Goal: Task Accomplishment & Management: Manage account settings

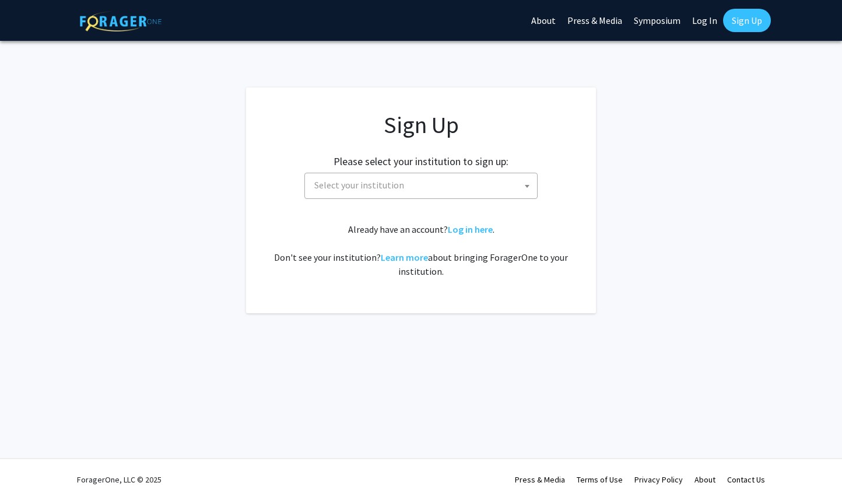
click at [528, 190] on span at bounding box center [527, 186] width 12 height 26
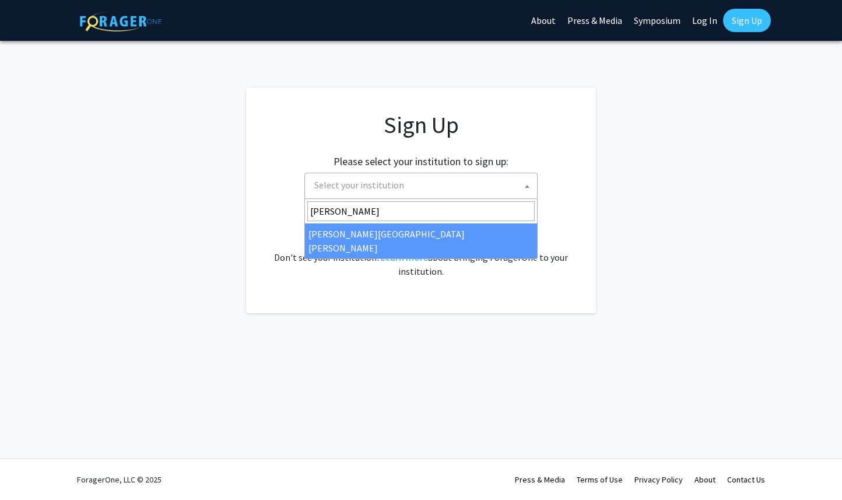
type input "johns"
select select "1"
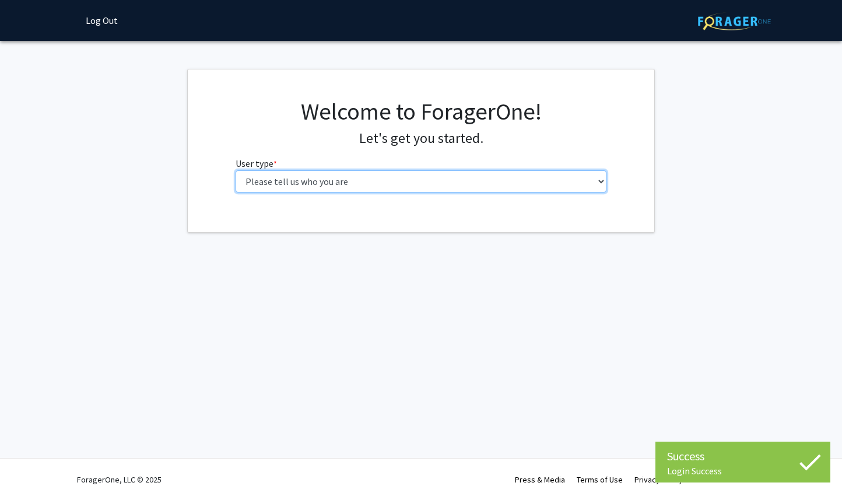
click at [460, 185] on select "Please tell us who you are Undergraduate Student Master's Student Doctoral Cand…" at bounding box center [421, 181] width 371 height 22
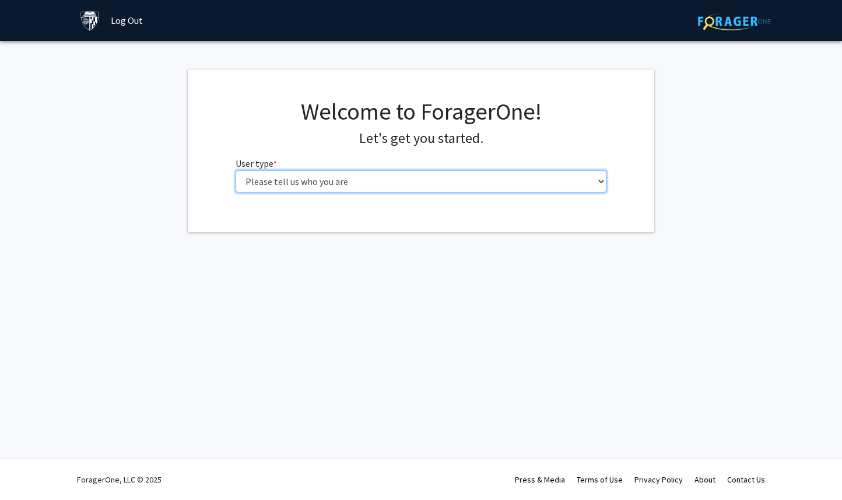
select select "1: undergrad"
click at [236, 170] on select "Please tell us who you are Undergraduate Student Master's Student Doctoral Cand…" at bounding box center [421, 181] width 371 height 22
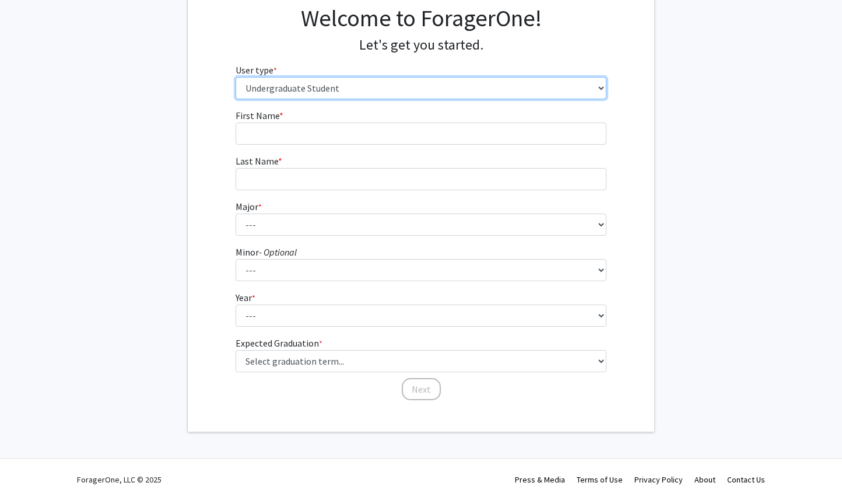
scroll to position [84, 0]
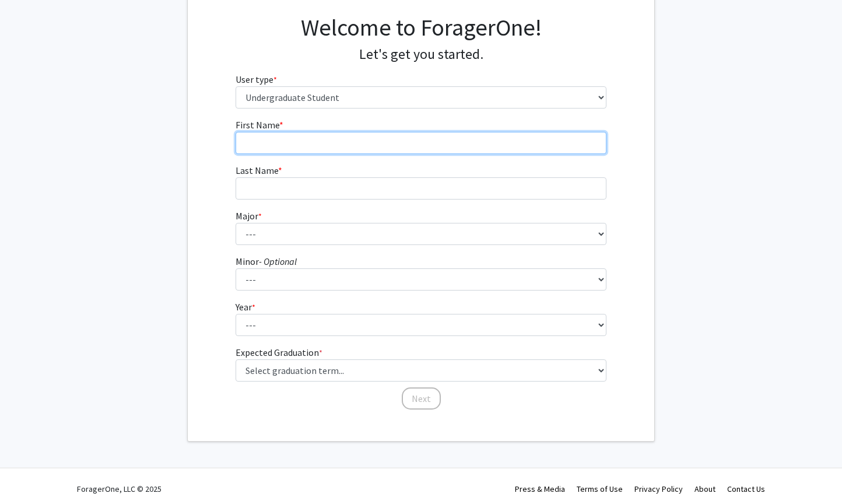
click at [448, 136] on input "First Name * required" at bounding box center [421, 143] width 371 height 22
type input "Huy"
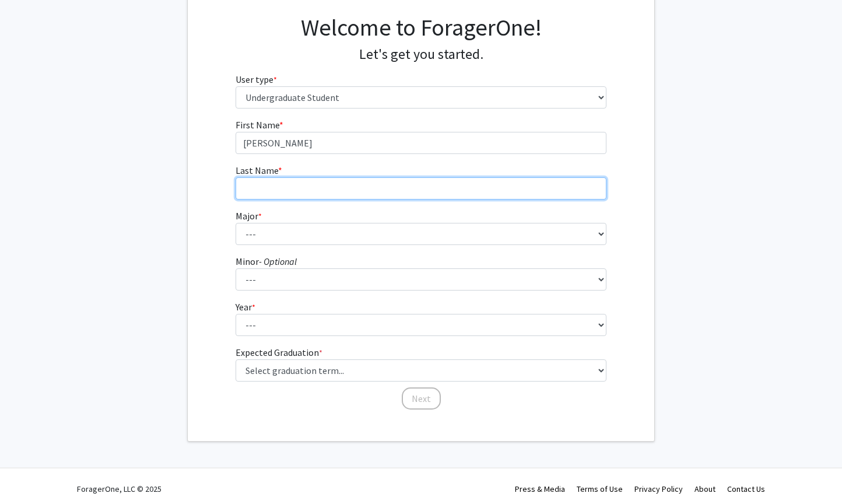
click at [442, 179] on input "Last Name * required" at bounding box center [421, 188] width 371 height 22
type input "Nguyen"
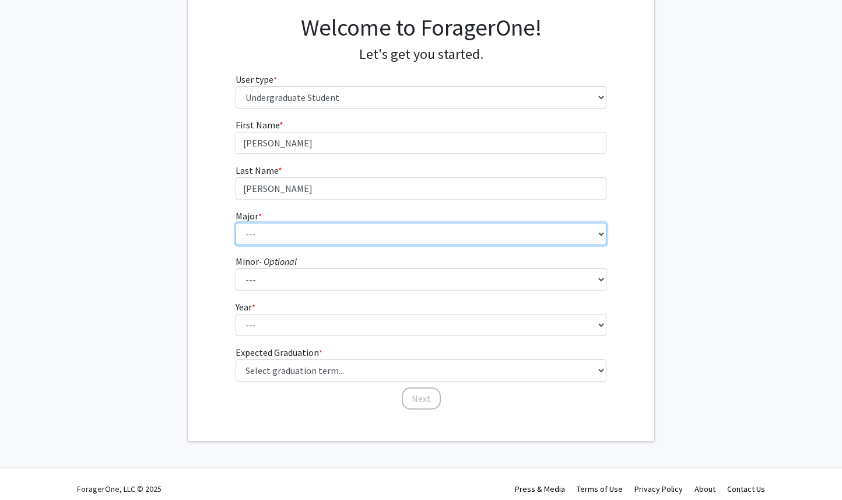
click at [419, 229] on select "--- Africana Studies Anthropology Applied Mathematics & Statistics Archaeology …" at bounding box center [421, 234] width 371 height 22
select select "41: 55"
click at [236, 223] on select "--- Africana Studies Anthropology Applied Mathematics & Statistics Archaeology …" at bounding box center [421, 234] width 371 height 22
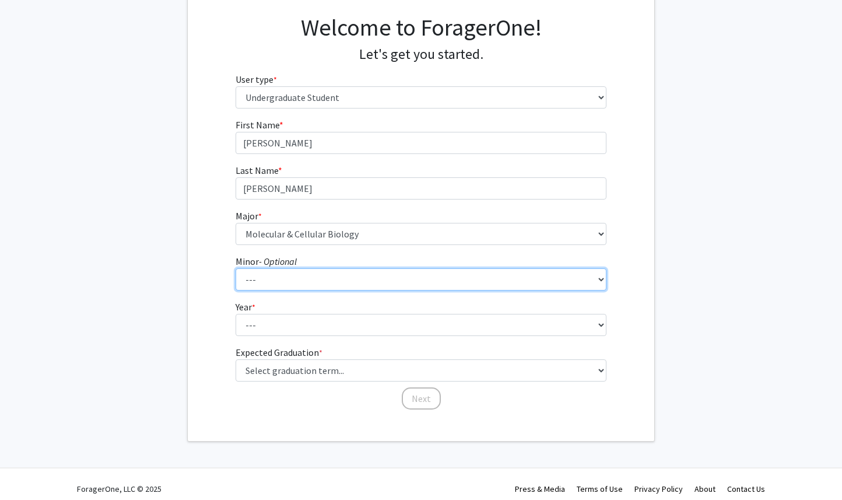
click at [391, 279] on select "--- Accounting and Financial Management Africana Studies Anthropology Applied M…" at bounding box center [421, 279] width 371 height 22
select select "4: 16"
click at [236, 268] on select "--- Accounting and Financial Management Africana Studies Anthropology Applied M…" at bounding box center [421, 279] width 371 height 22
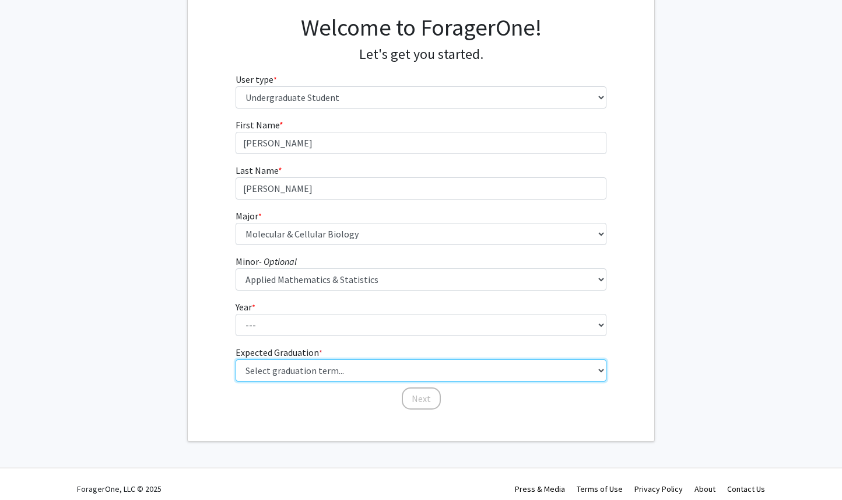
click at [364, 360] on select "Select graduation term... Spring 2025 Summer 2025 Fall 2025 Winter 2025 Spring …" at bounding box center [421, 370] width 371 height 22
select select "17: spring_2029"
click at [236, 359] on select "Select graduation term... Spring 2025 Summer 2025 Fall 2025 Winter 2025 Spring …" at bounding box center [421, 370] width 371 height 22
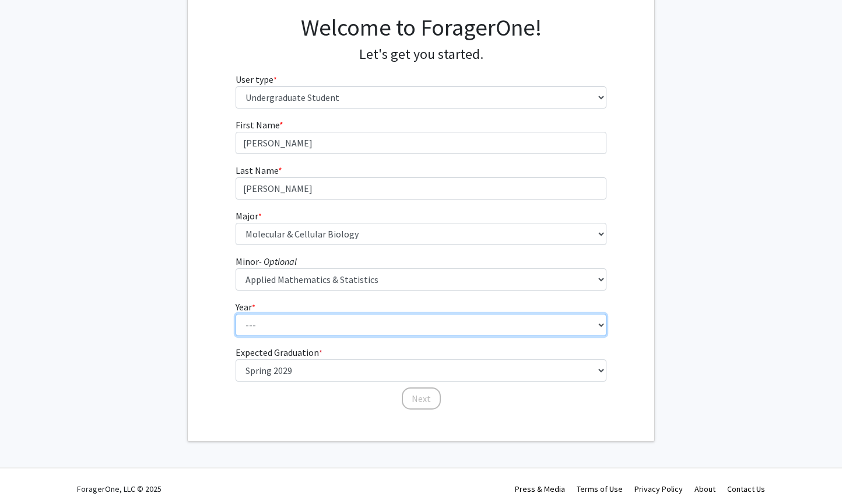
click at [398, 319] on select "--- First-year Sophomore Junior Senior Postbaccalaureate Certificate" at bounding box center [421, 325] width 371 height 22
select select "1: first-year"
click at [236, 314] on select "--- First-year Sophomore Junior Senior Postbaccalaureate Certificate" at bounding box center [421, 325] width 371 height 22
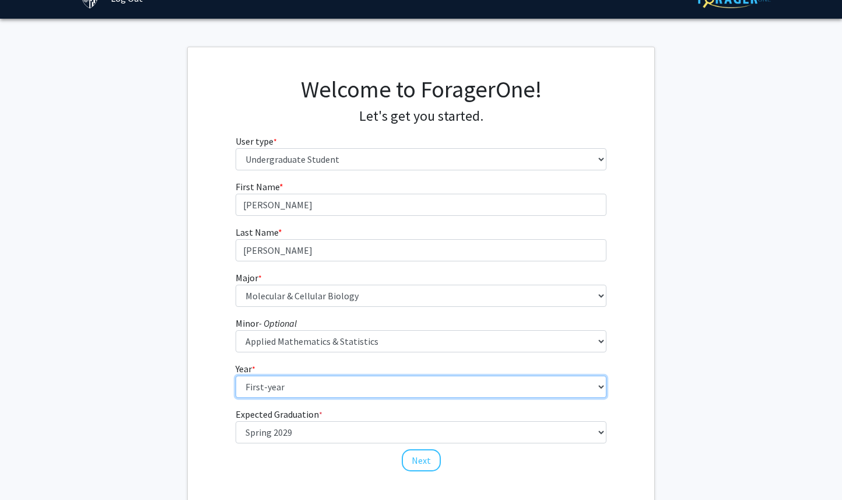
scroll to position [29, 0]
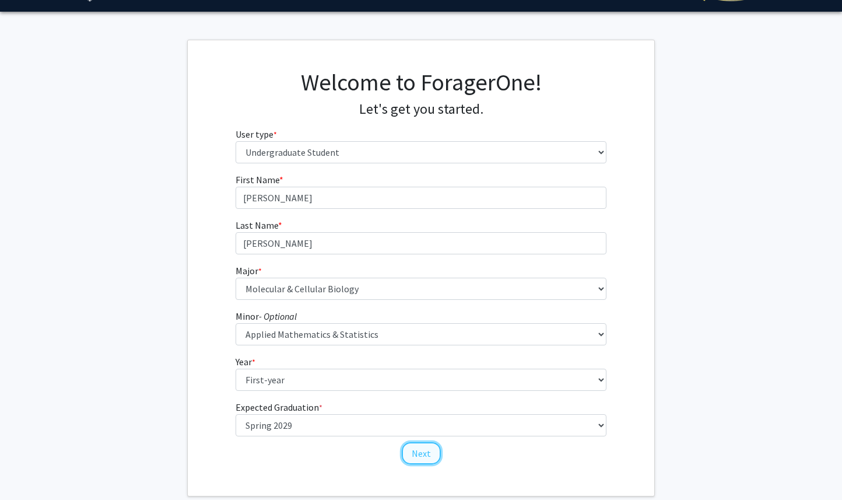
click at [423, 451] on button "Next" at bounding box center [421, 453] width 39 height 22
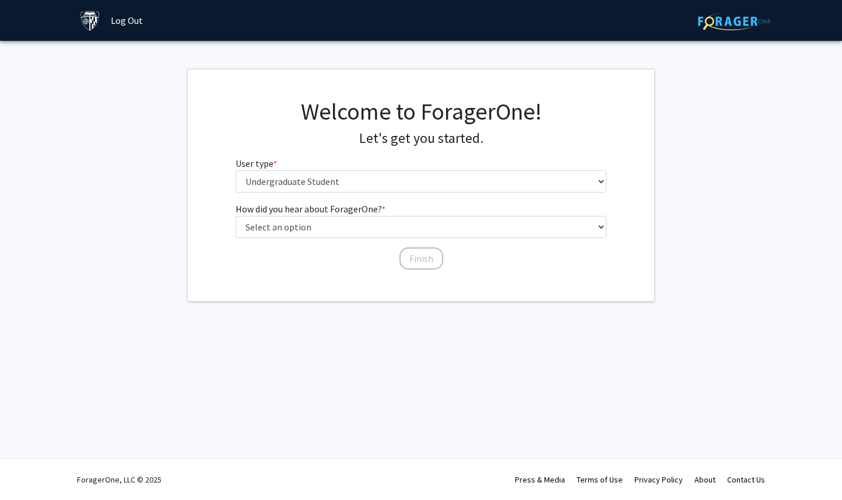
scroll to position [0, 0]
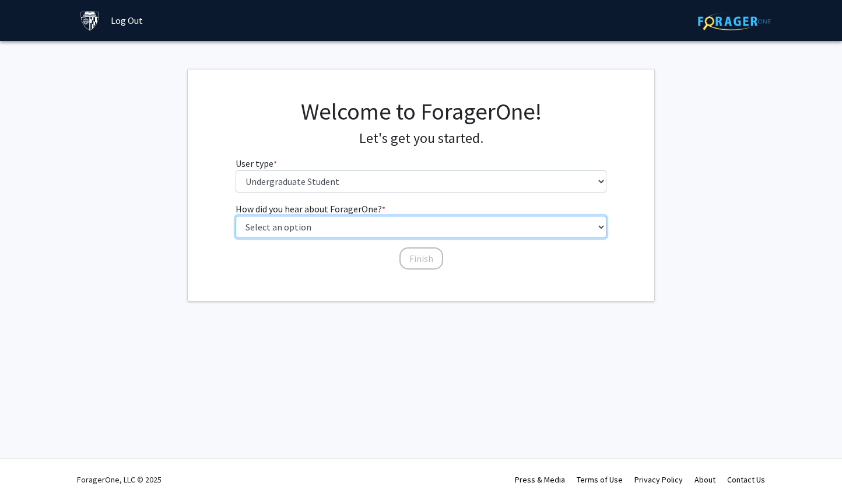
click at [401, 227] on select "Select an option Peer/student recommendation Faculty/staff recommendation Unive…" at bounding box center [421, 227] width 371 height 22
select select "2: faculty_recommendation"
click at [236, 216] on select "Select an option Peer/student recommendation Faculty/staff recommendation Unive…" at bounding box center [421, 227] width 371 height 22
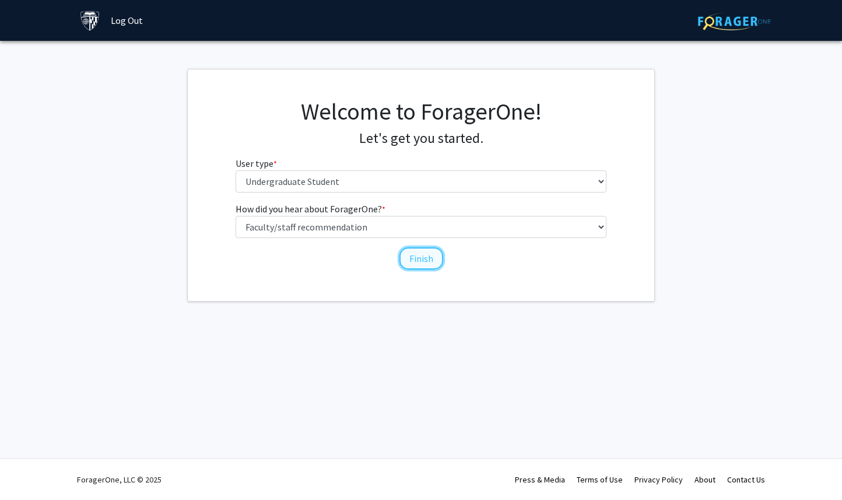
click at [425, 259] on button "Finish" at bounding box center [421, 258] width 44 height 22
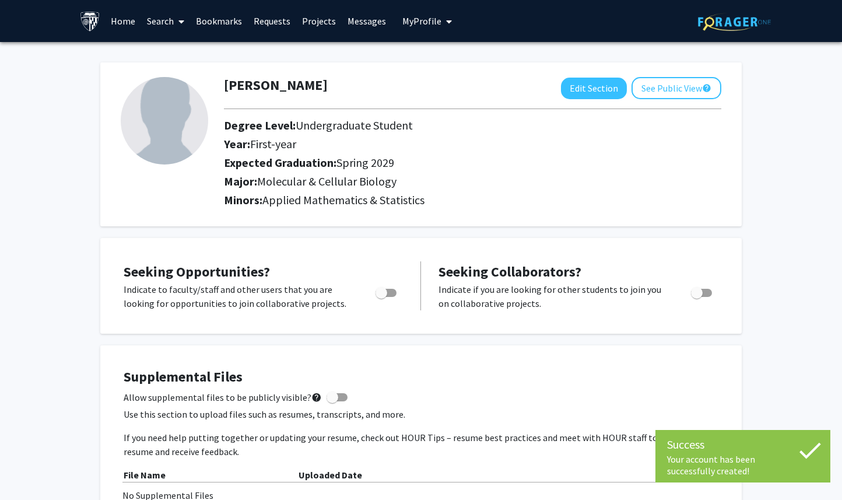
click at [234, 195] on h2 "Minors: Applied Mathematics & Statistics" at bounding box center [472, 200] width 497 height 14
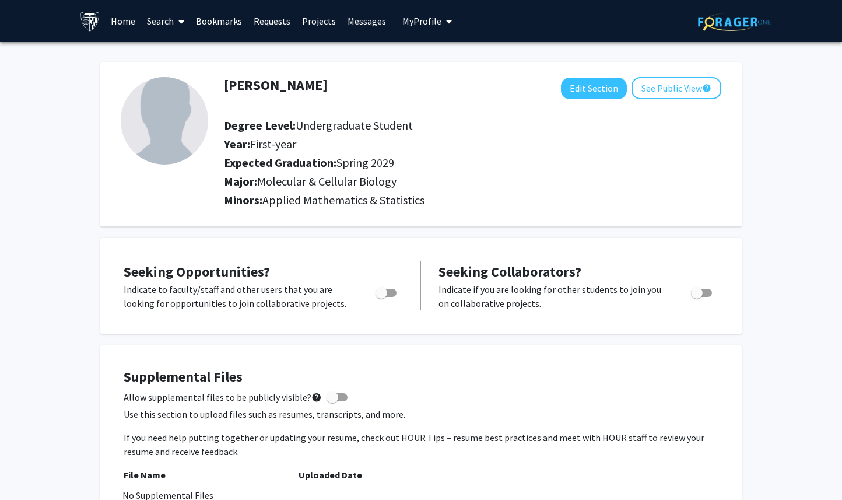
click at [600, 99] on div at bounding box center [472, 108] width 515 height 19
click at [592, 89] on button "Edit Section" at bounding box center [594, 89] width 66 height 22
select select "first-year"
select select "45: spring_2029"
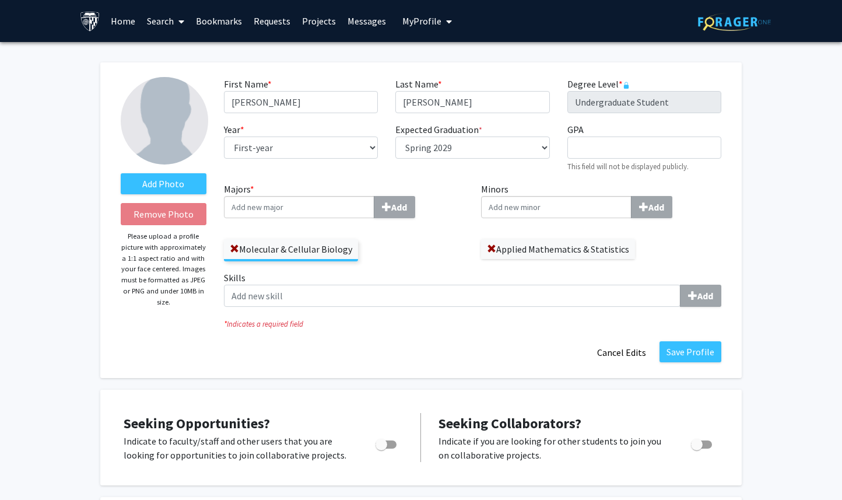
click at [336, 207] on input "Majors * Add" at bounding box center [299, 207] width 150 height 22
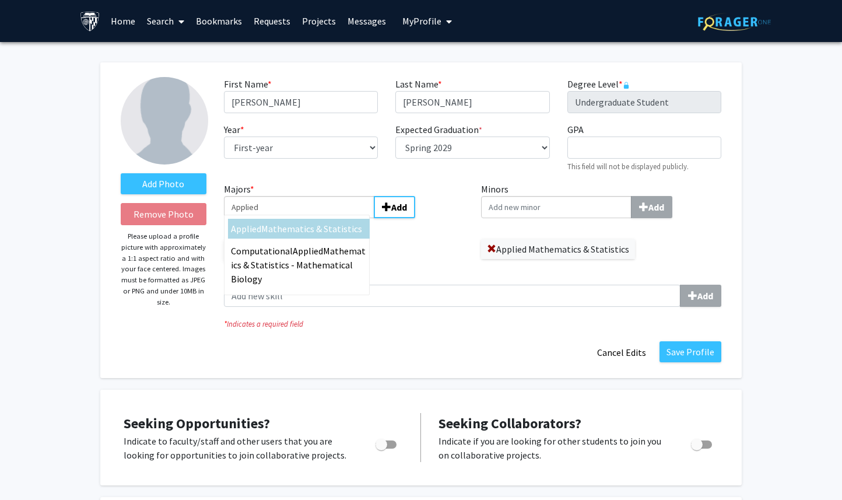
type input "Applied"
click at [307, 230] on span "Mathematics & Statistics" at bounding box center [311, 229] width 101 height 12
click at [307, 218] on input "Applied" at bounding box center [299, 207] width 150 height 22
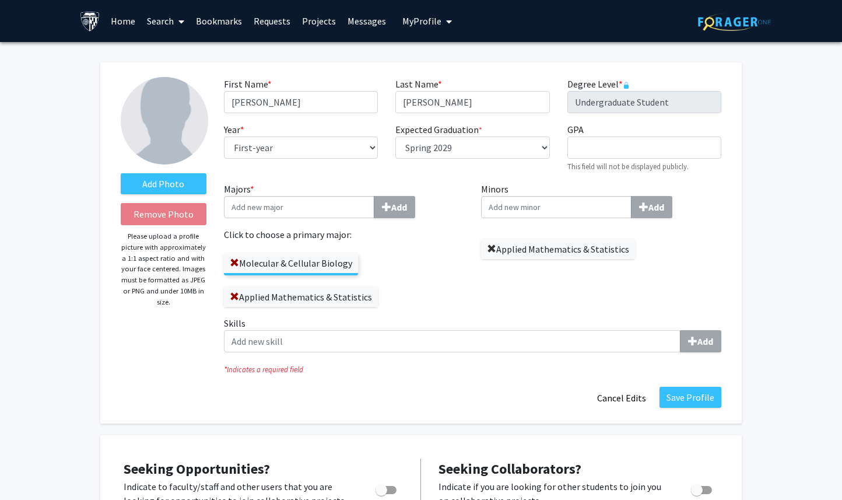
click at [488, 250] on span at bounding box center [491, 248] width 9 height 9
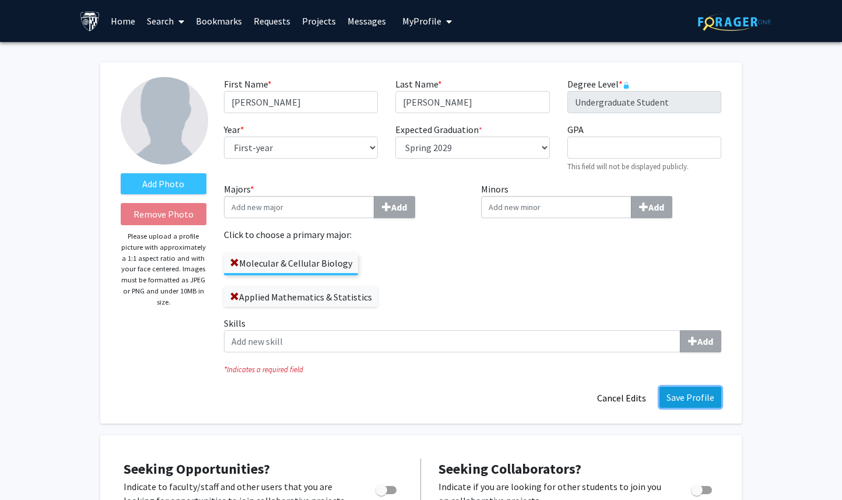
click at [681, 396] on button "Save Profile" at bounding box center [690, 397] width 62 height 21
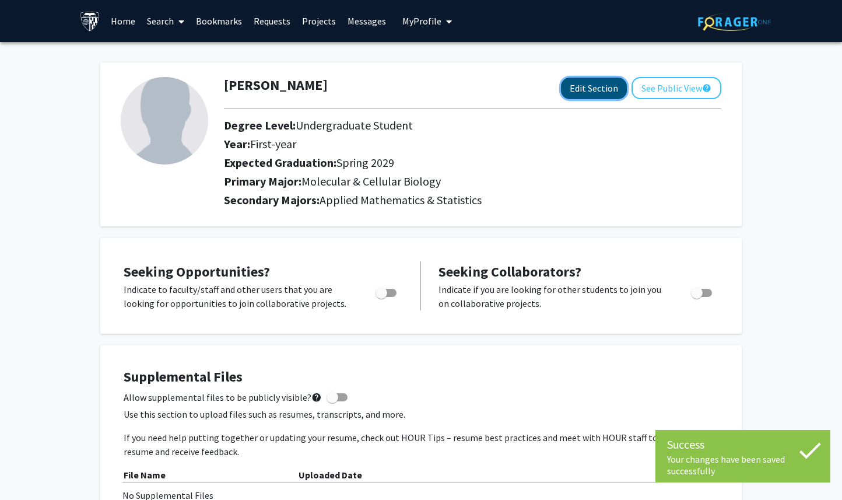
click at [586, 91] on button "Edit Section" at bounding box center [594, 89] width 66 height 22
select select "first-year"
select select "45: spring_2029"
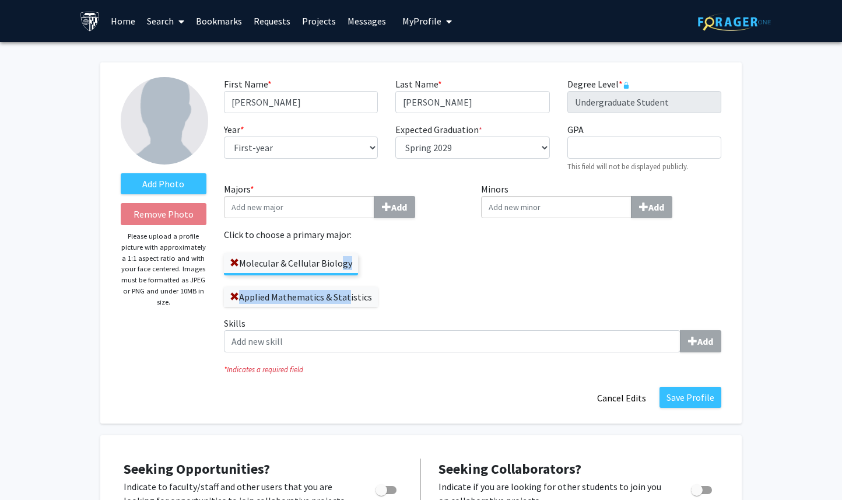
drag, startPoint x: 342, startPoint y: 294, endPoint x: 335, endPoint y: 257, distance: 37.5
click at [335, 257] on div "Molecular & Cellular Biology Applied Mathematics & Statistics" at bounding box center [344, 273] width 240 height 65
click at [430, 280] on div "Molecular & Cellular Biology Applied Mathematics & Statistics" at bounding box center [344, 273] width 240 height 65
click at [681, 397] on button "Save Profile" at bounding box center [690, 397] width 62 height 21
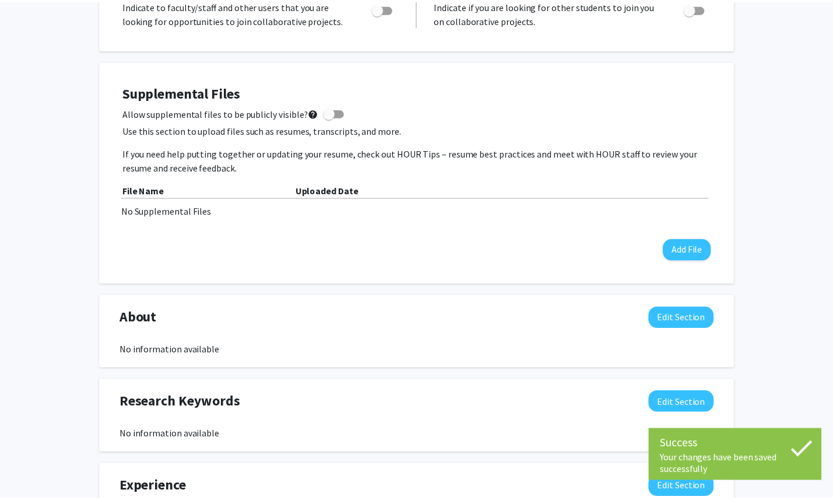
scroll to position [284, 0]
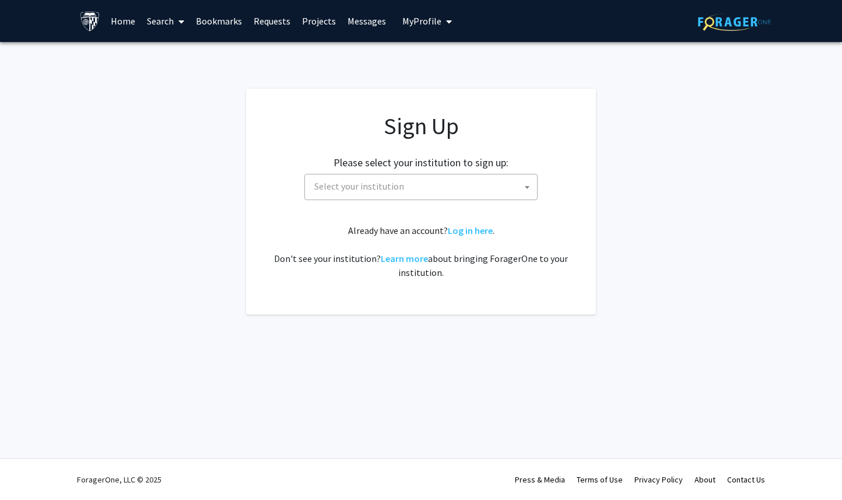
click at [435, 190] on span "Select your institution" at bounding box center [423, 186] width 227 height 24
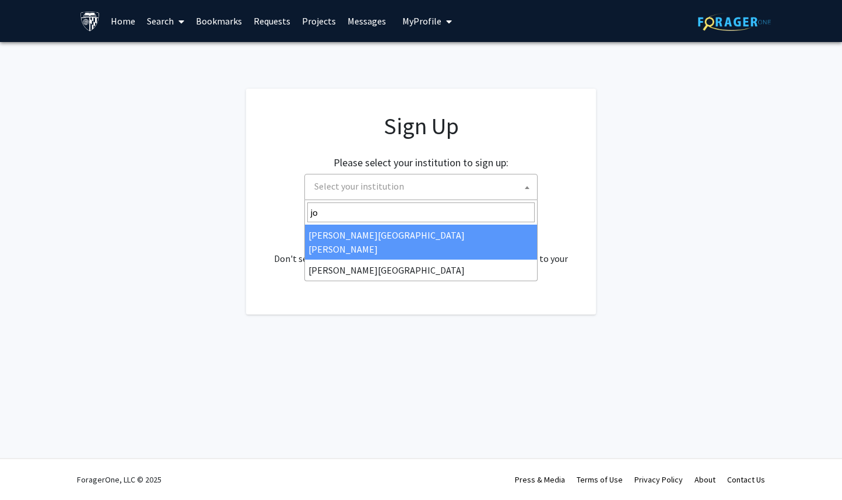
type input "joh"
select select "1"
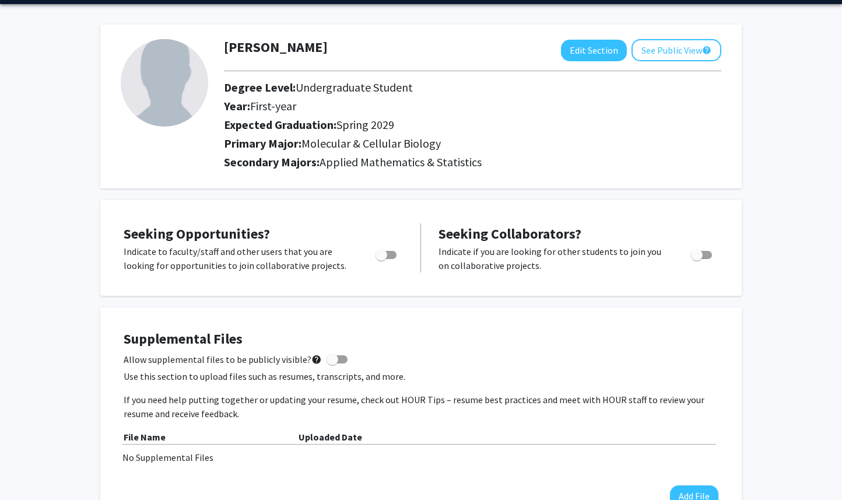
scroll to position [54, 0]
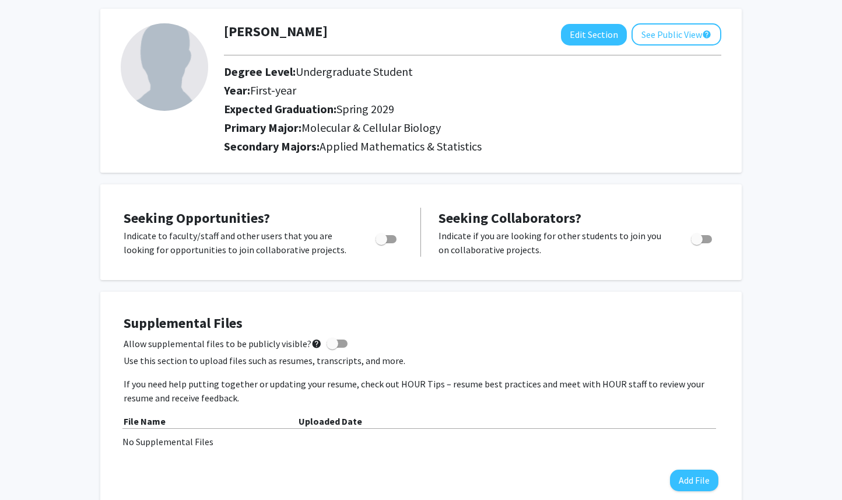
click at [382, 243] on span "Toggle" at bounding box center [381, 239] width 12 height 12
click at [381, 243] on input "Are you actively seeking opportunities?" at bounding box center [381, 243] width 1 height 1
checkbox input "true"
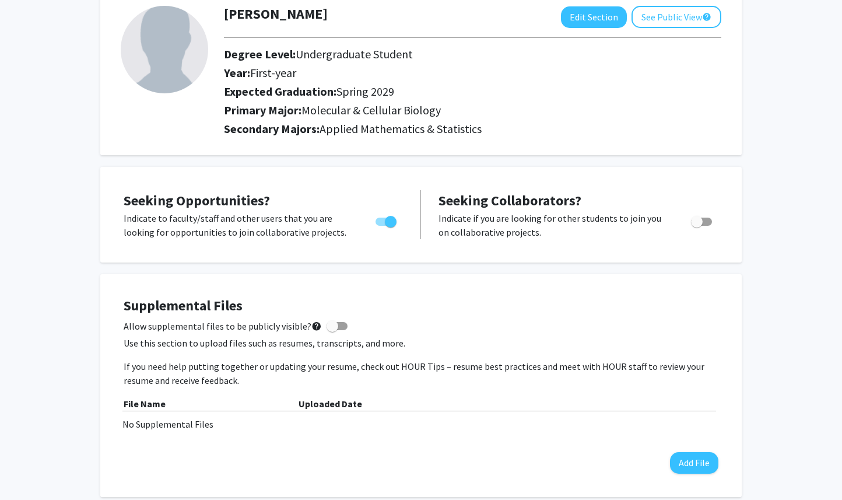
scroll to position [72, 0]
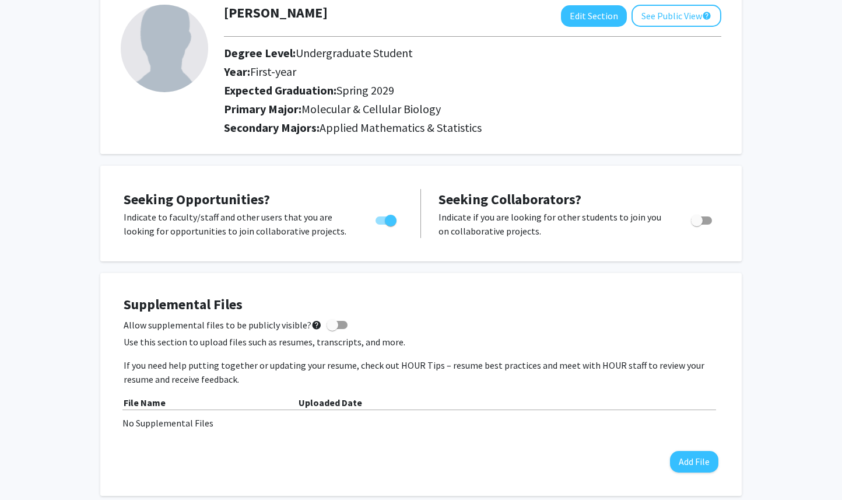
drag, startPoint x: 598, startPoint y: 213, endPoint x: 599, endPoint y: 230, distance: 17.5
click at [599, 230] on p "Indicate if you are looking for other students to join you on collaborative pro…" at bounding box center [553, 224] width 230 height 28
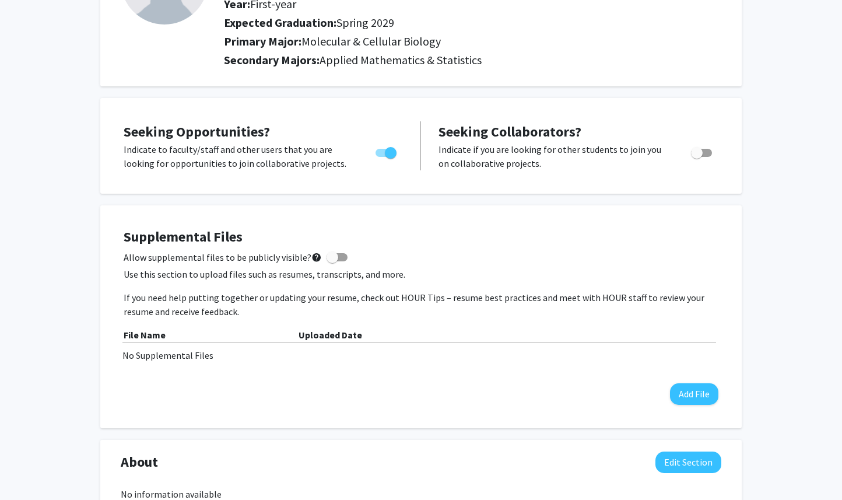
scroll to position [179, 0]
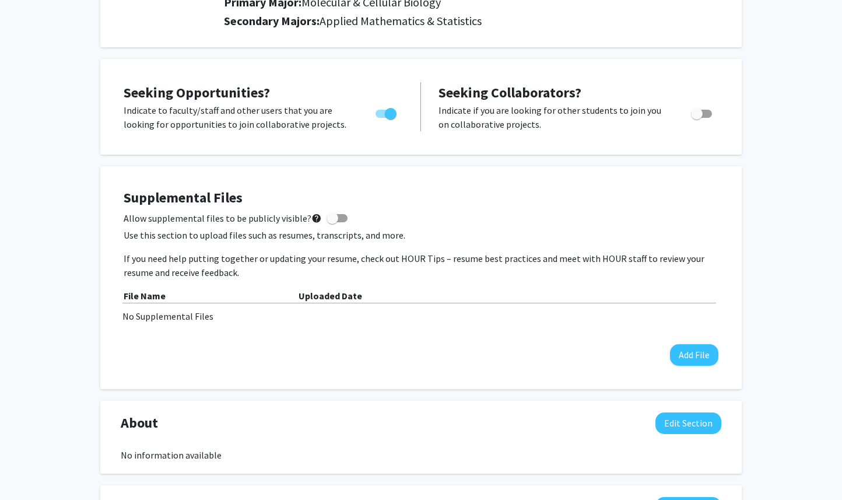
click at [552, 226] on div "Supplemental Files Allow supplemental files to be publicly visible? help Use th…" at bounding box center [421, 277] width 595 height 176
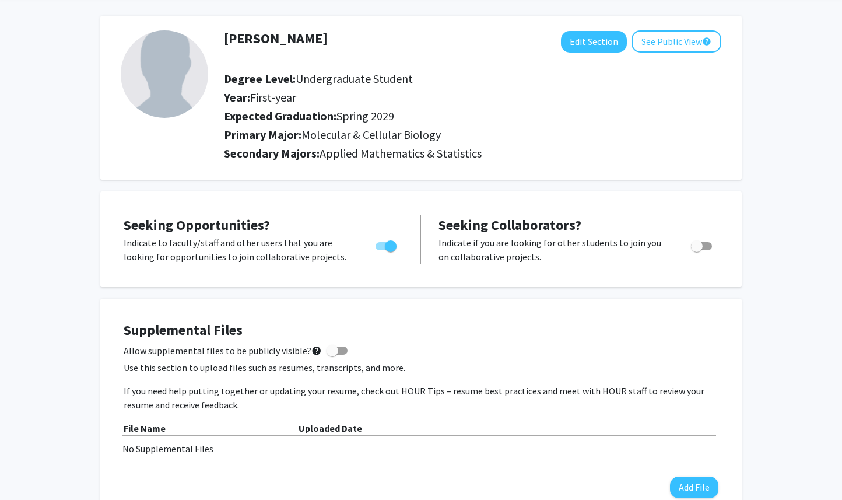
scroll to position [0, 0]
